Goal: Task Accomplishment & Management: Use online tool/utility

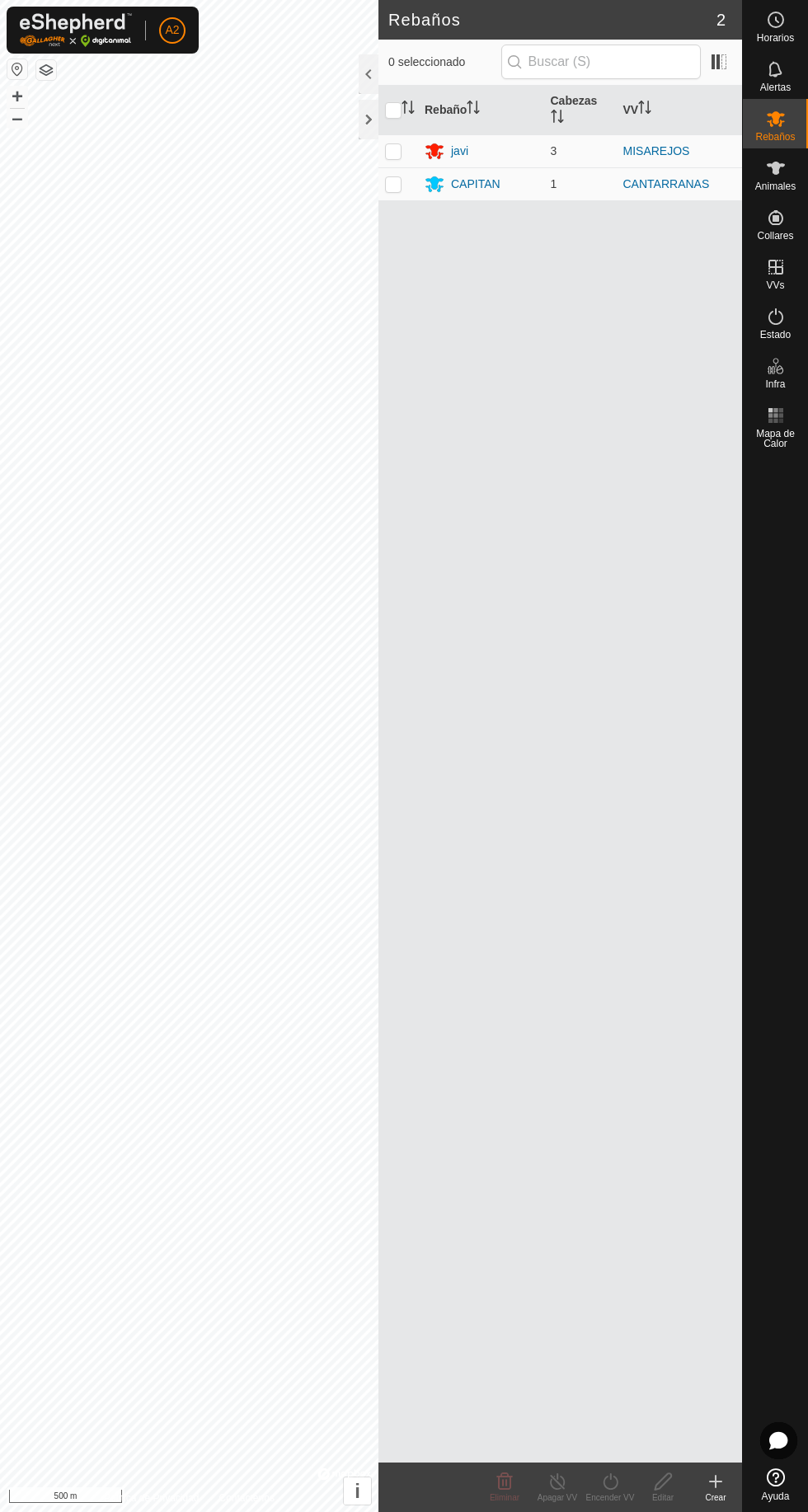
click at [572, 143] on td "3" at bounding box center [580, 150] width 72 height 33
click at [476, 141] on div "javi" at bounding box center [480, 151] width 113 height 20
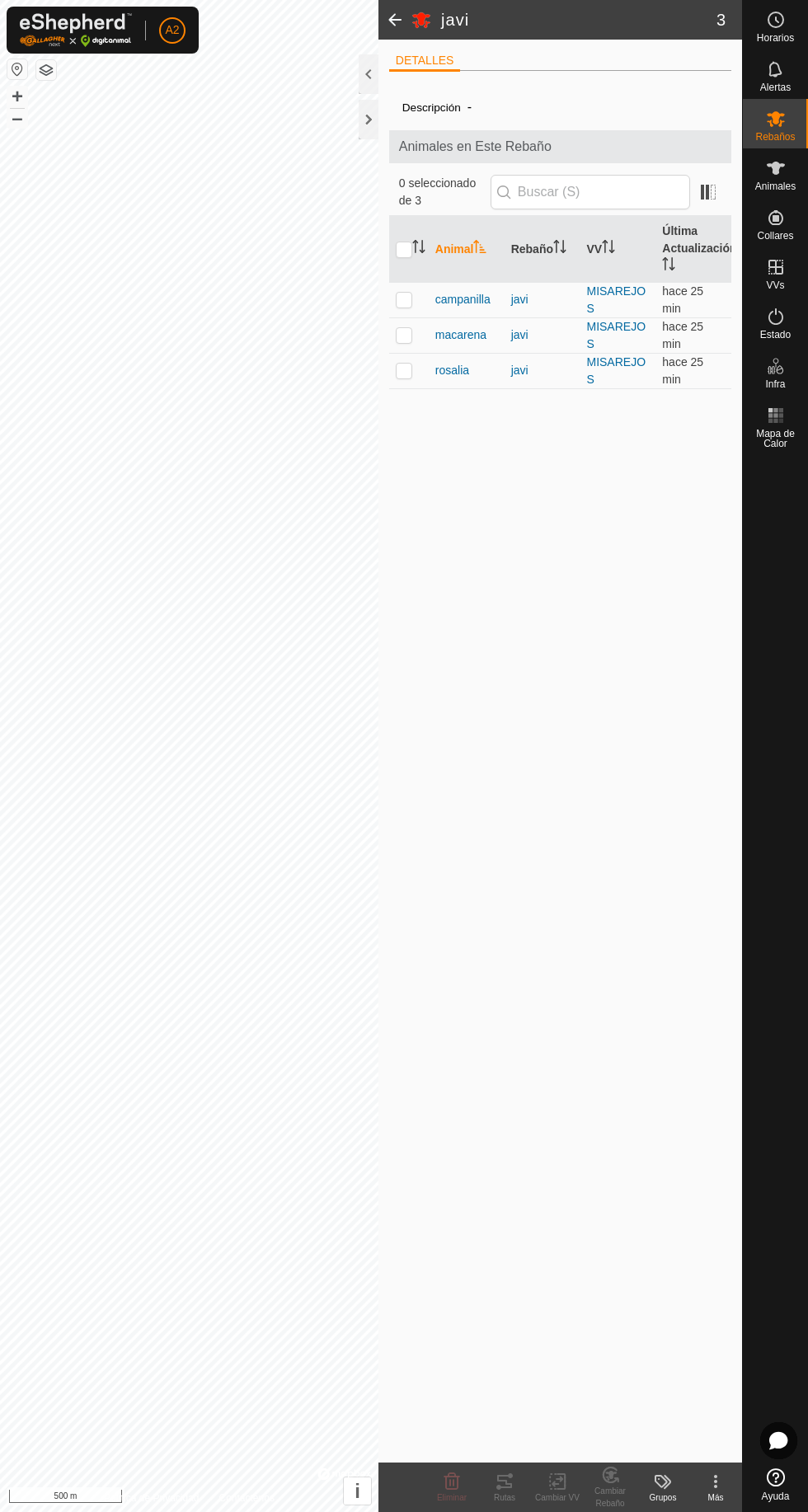
click at [524, 309] on div "javi" at bounding box center [542, 300] width 62 height 17
click at [427, 318] on td at bounding box center [409, 300] width 40 height 35
checkbox input "true"
click at [504, 1497] on div "Rutas" at bounding box center [504, 1498] width 52 height 13
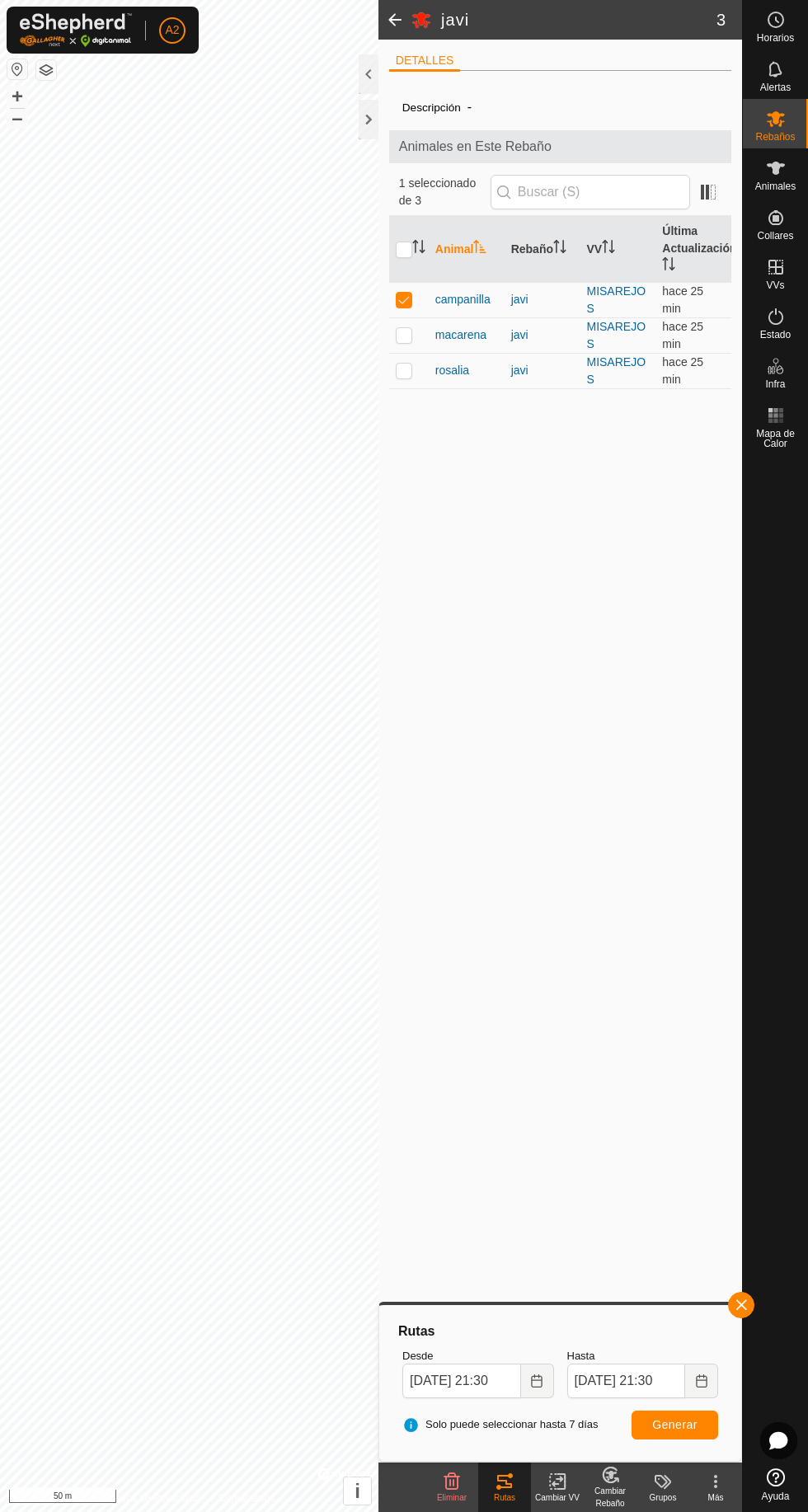
click at [367, 119] on div at bounding box center [368, 119] width 20 height 40
